Goal: Task Accomplishment & Management: Manage account settings

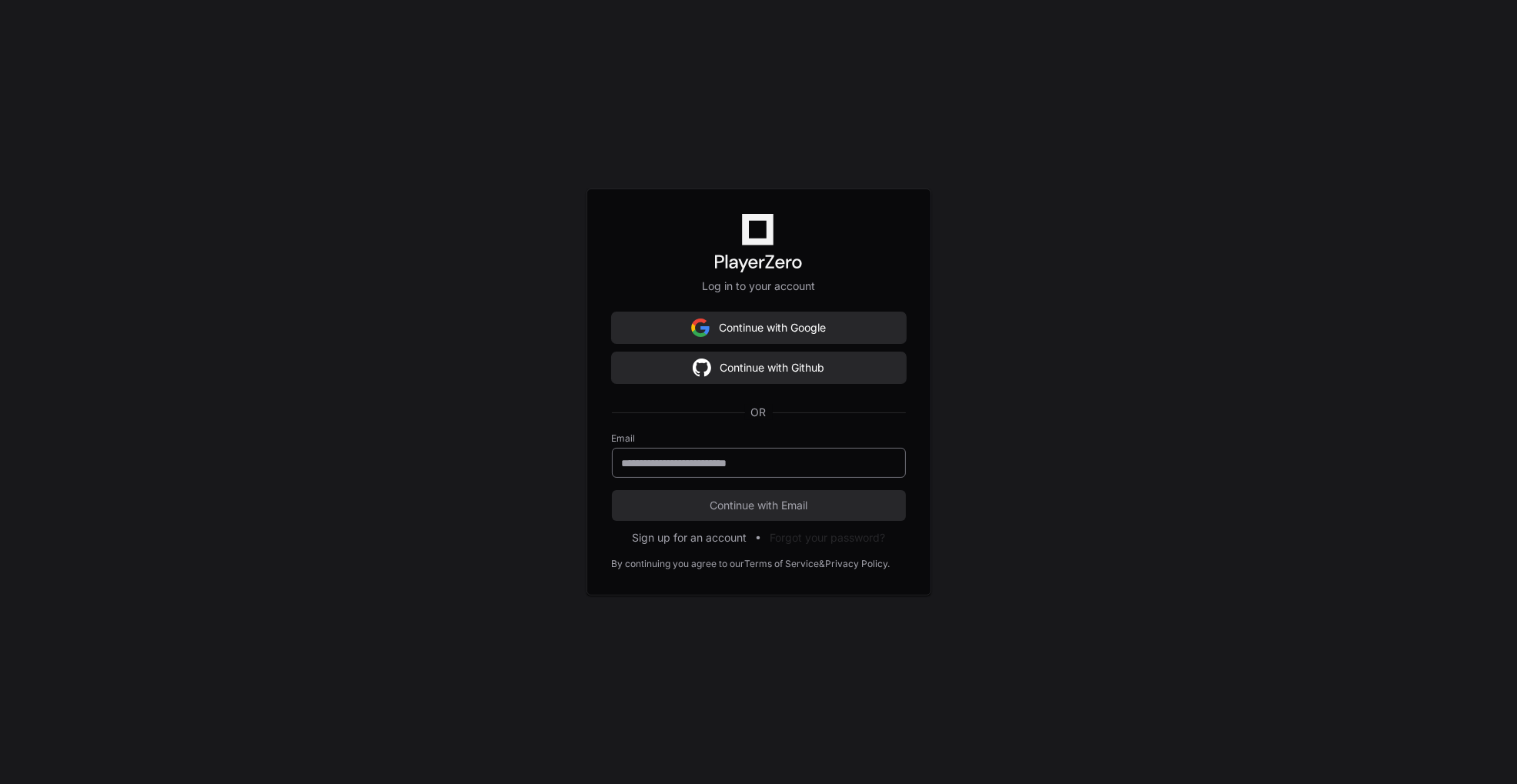
click at [799, 466] on input "email" at bounding box center [758, 463] width 274 height 16
type input "**********"
click at [1078, 436] on div "**********" at bounding box center [758, 392] width 1517 height 784
click at [733, 503] on span "Continue with Email" at bounding box center [758, 505] width 294 height 16
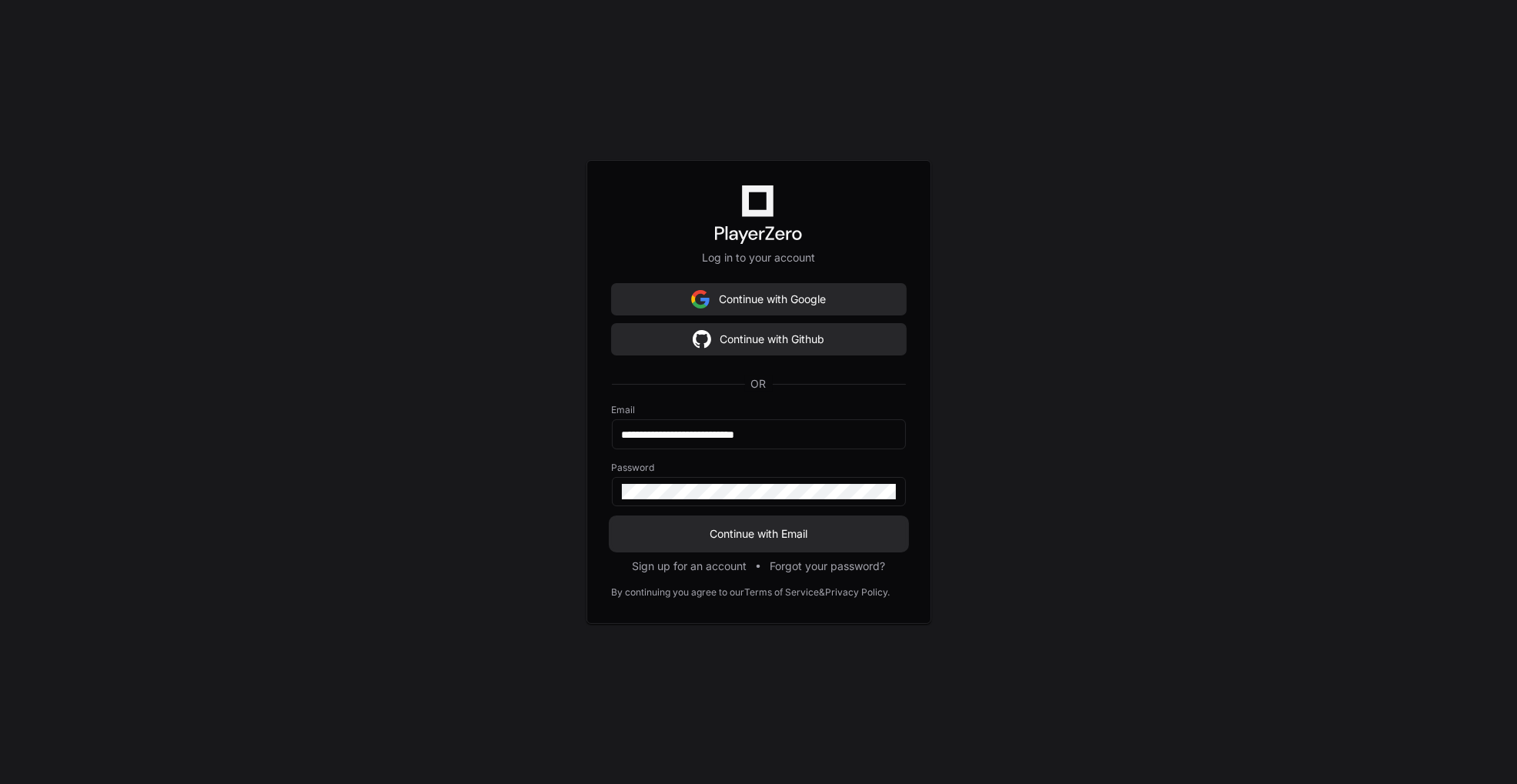
click at [680, 533] on span "Continue with Email" at bounding box center [758, 534] width 294 height 16
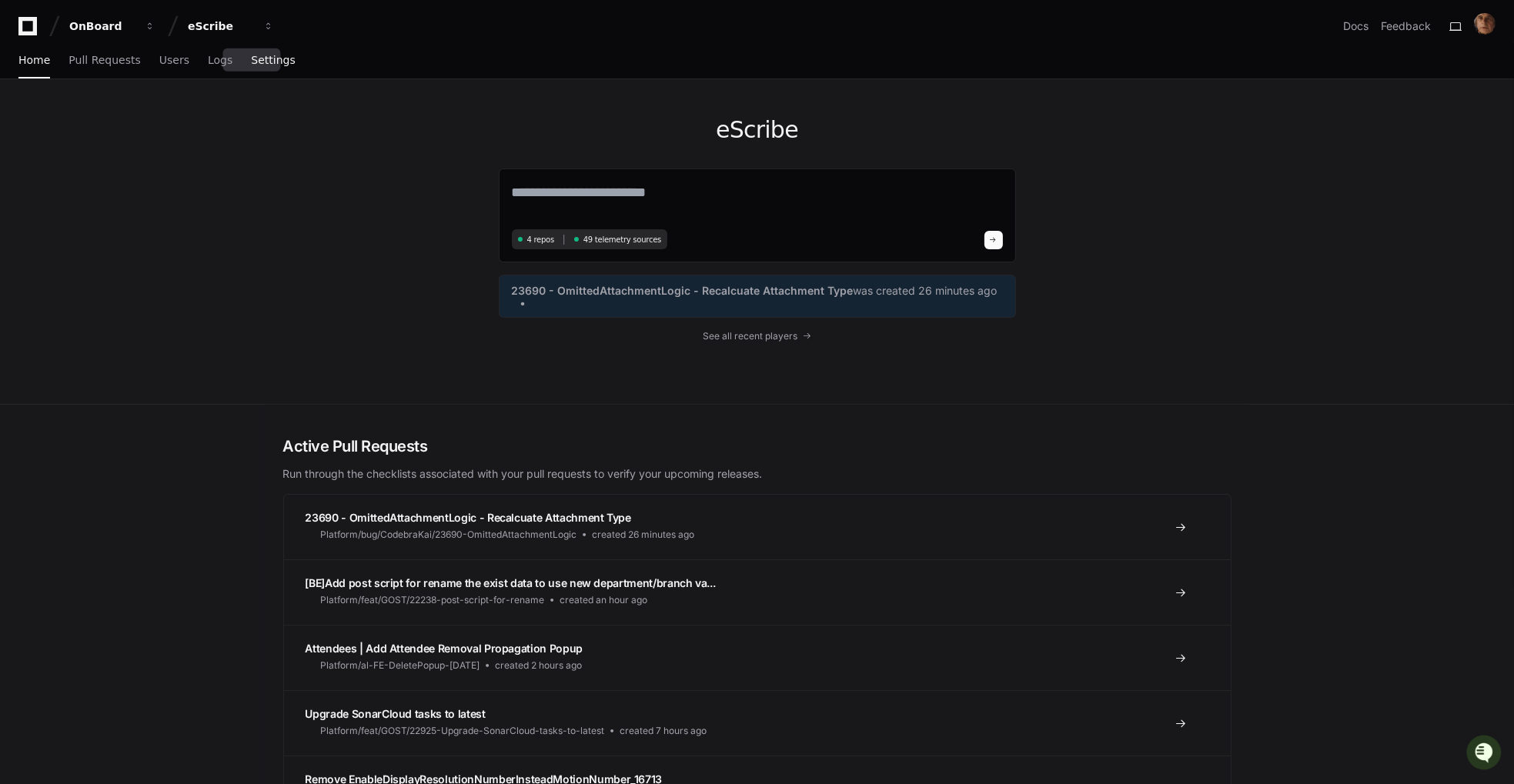
click at [257, 56] on span "Settings" at bounding box center [273, 60] width 44 height 9
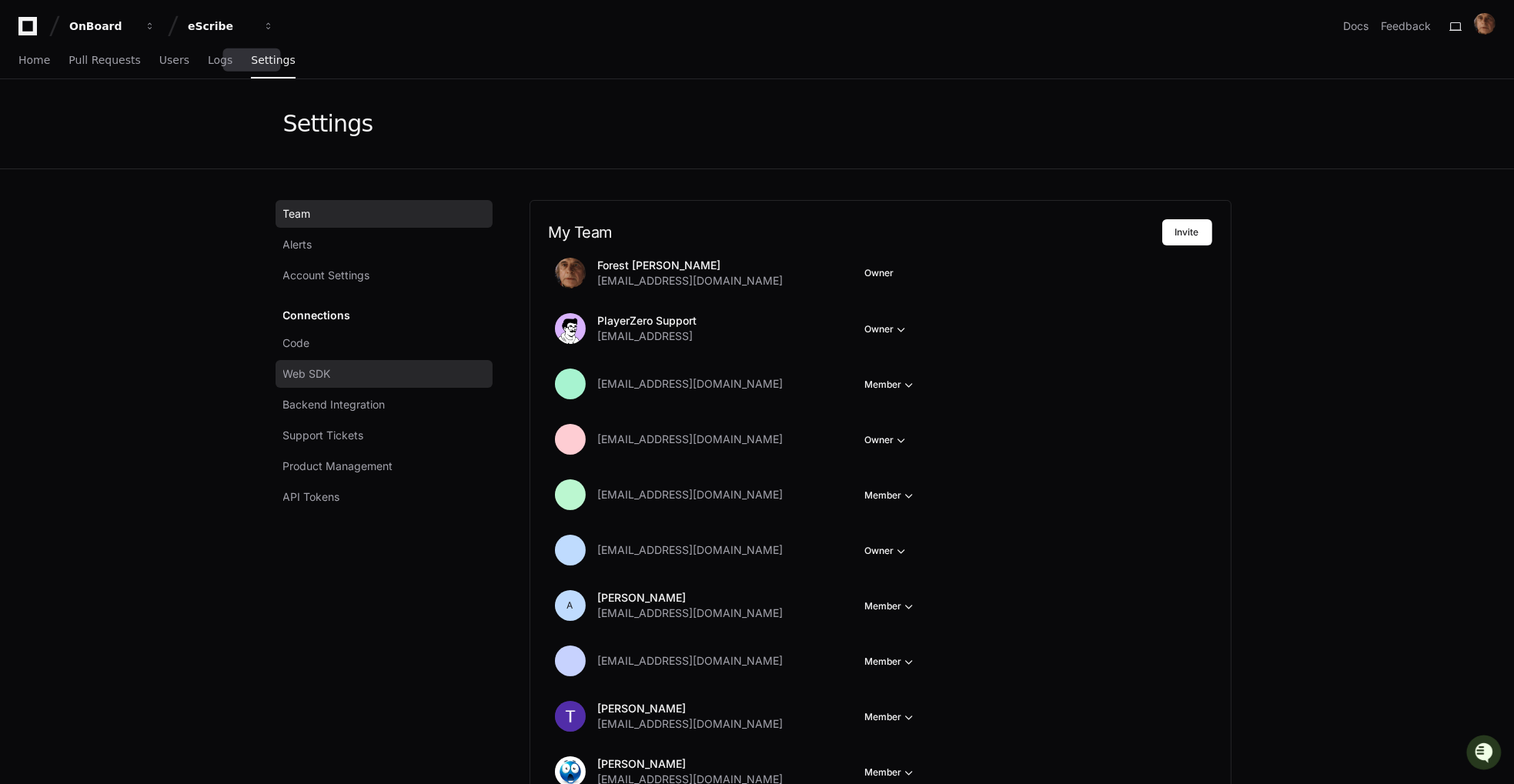
click at [320, 364] on link "Web SDK" at bounding box center [384, 374] width 217 height 28
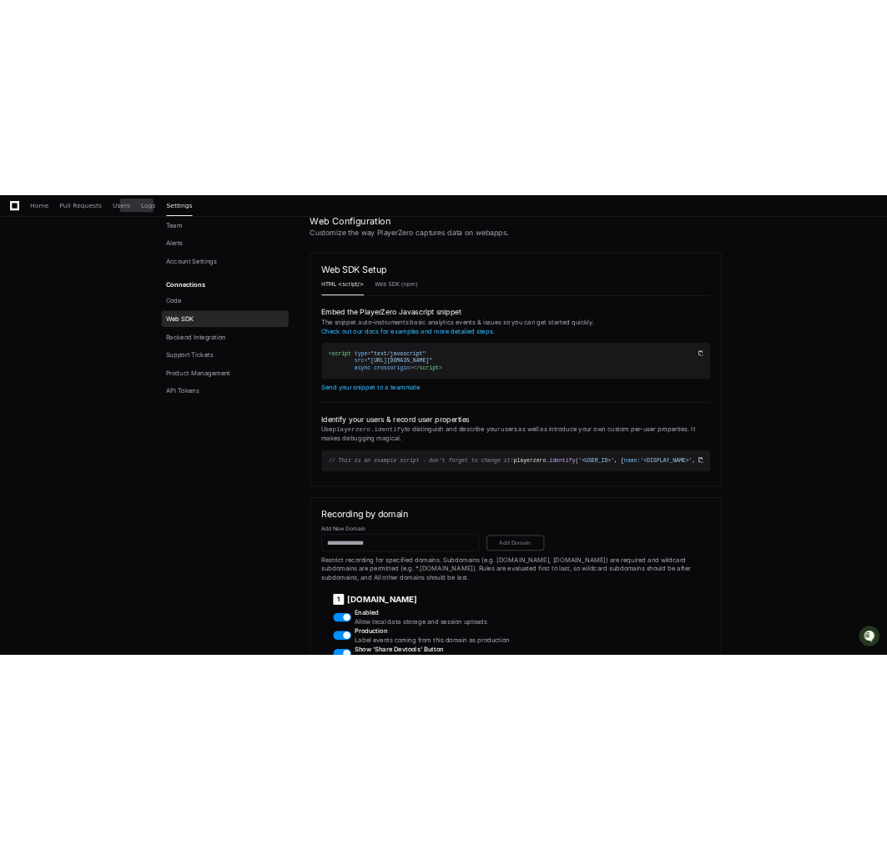
scroll to position [200, 0]
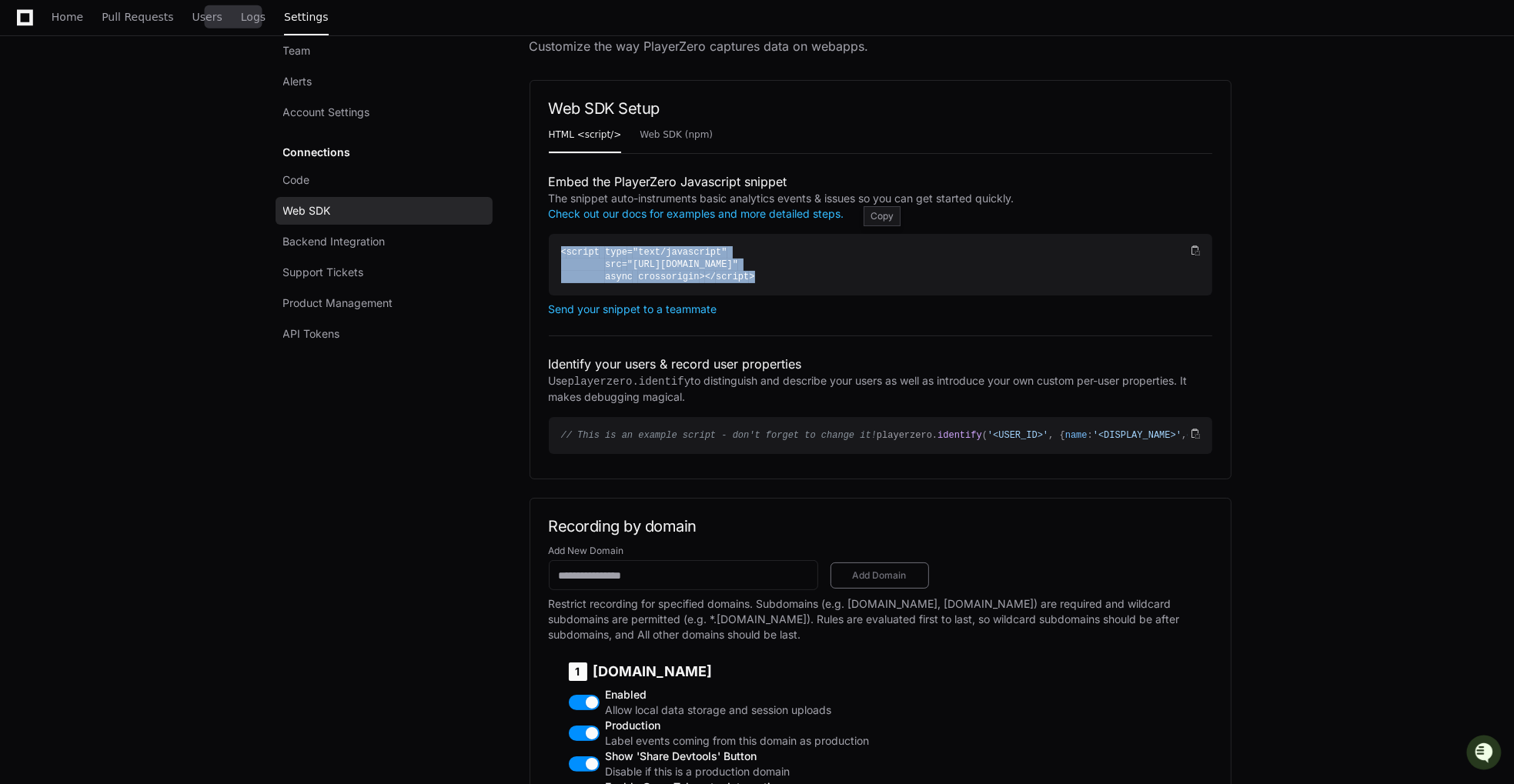
click at [952, 263] on div "< script type = "text/javascript" src = "[URL][DOMAIN_NAME]" async crossorigin …" at bounding box center [874, 265] width 626 height 37
click at [738, 262] on span ""[URL][DOMAIN_NAME]"" at bounding box center [683, 265] width 111 height 11
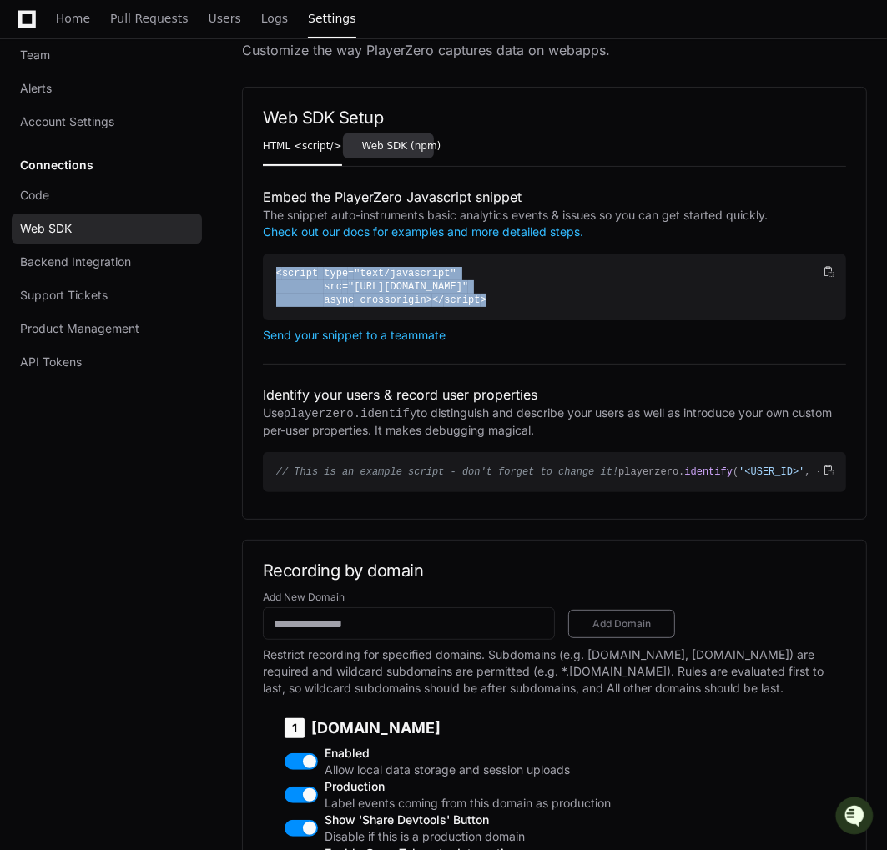
click at [385, 148] on span "Web SDK (npm)" at bounding box center [401, 146] width 79 height 10
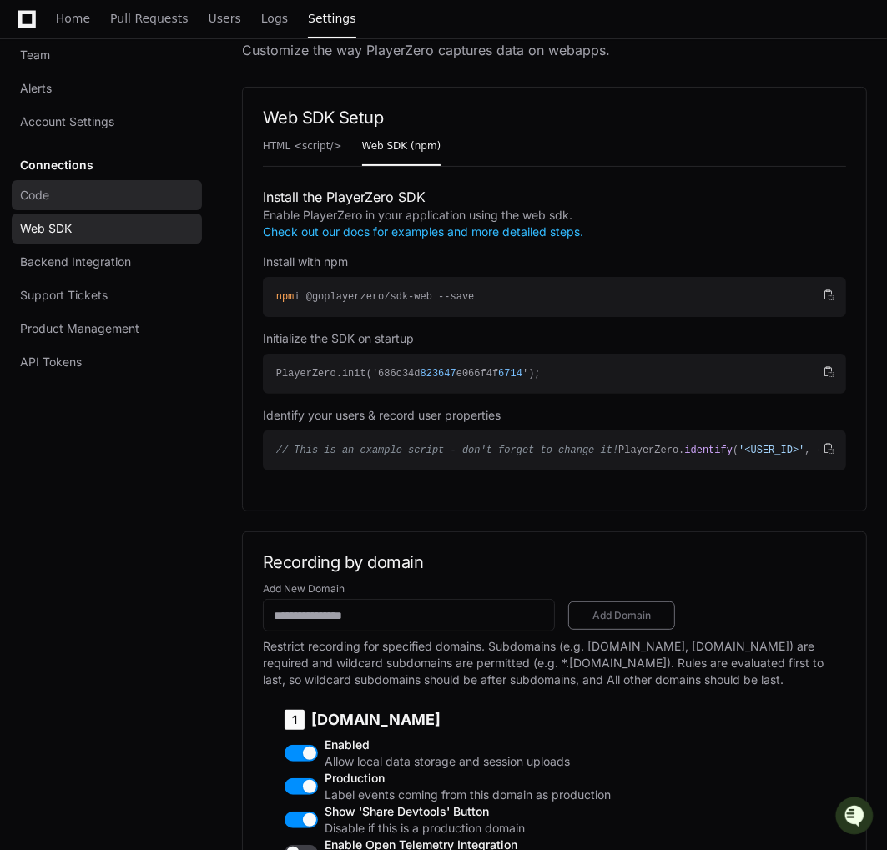
click at [37, 194] on span "Code" at bounding box center [34, 195] width 29 height 17
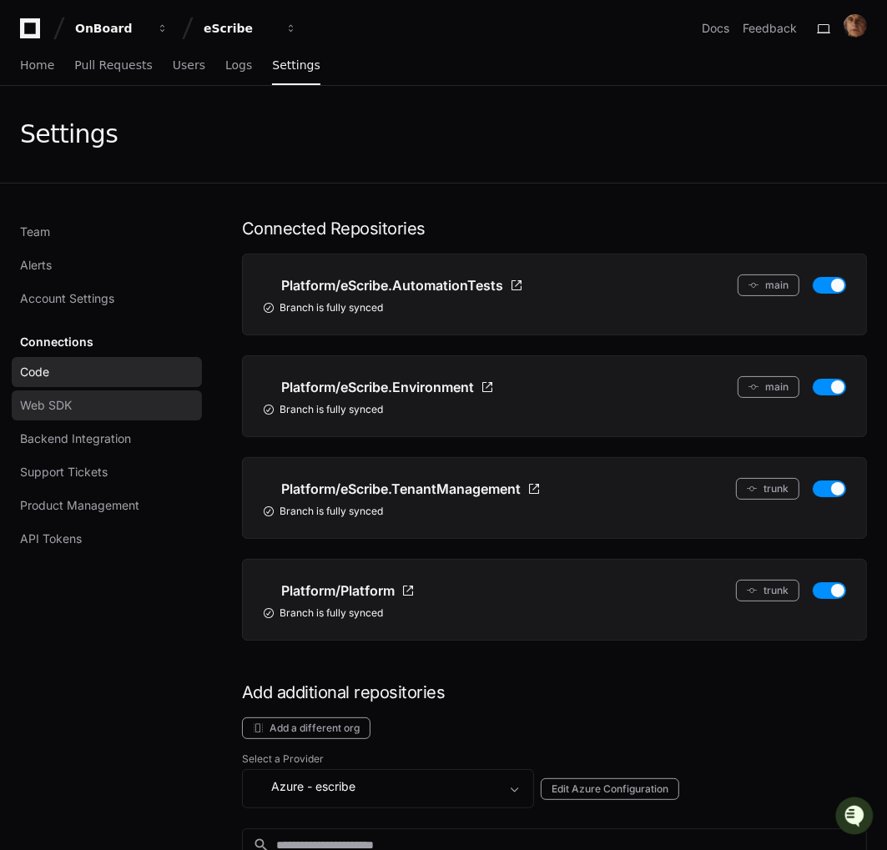
click at [53, 398] on span "Web SDK" at bounding box center [46, 405] width 52 height 17
